Goal: Check status: Check status

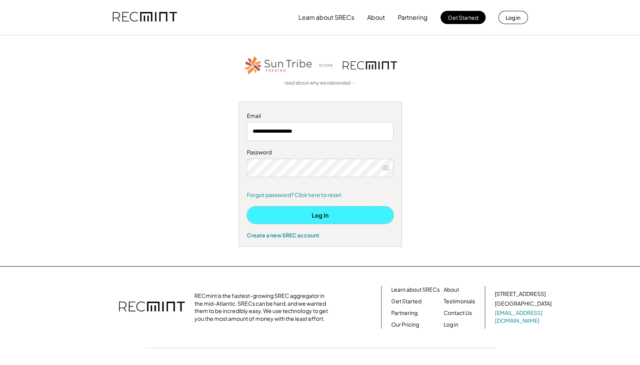
click at [275, 212] on button "Log In" at bounding box center [320, 214] width 147 height 17
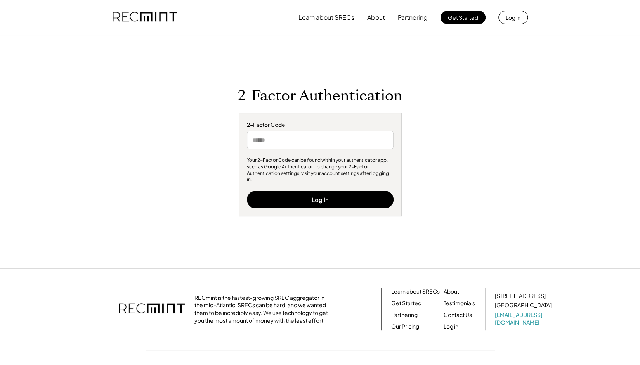
click at [283, 149] on input "input" at bounding box center [320, 140] width 147 height 19
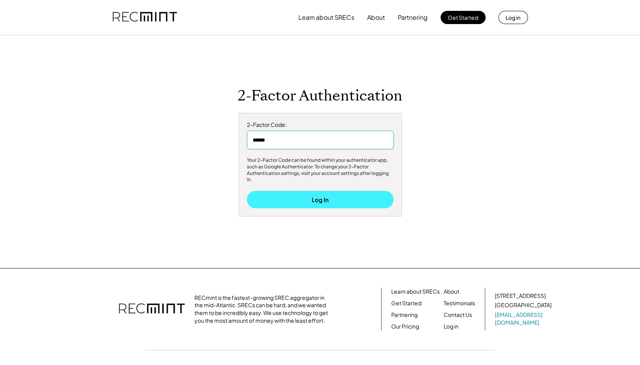
type input "******"
click at [290, 191] on button "Log In" at bounding box center [320, 199] width 147 height 17
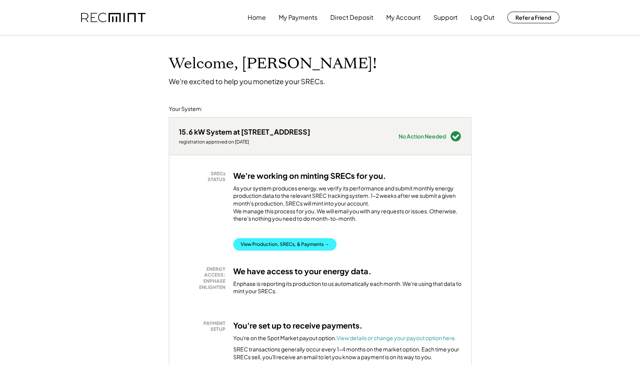
click at [333, 251] on button "View Production, SRECs, & Payments →" at bounding box center [284, 244] width 103 height 12
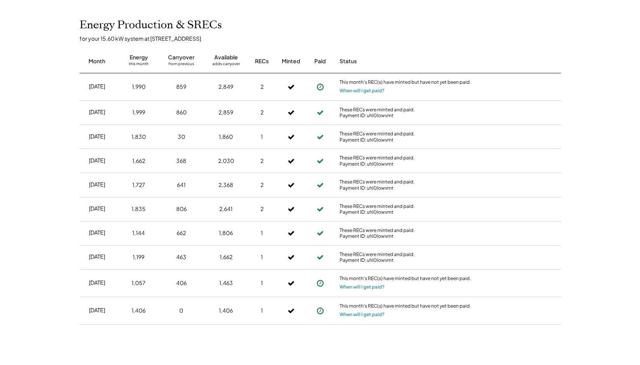
scroll to position [175, 0]
